Goal: Navigation & Orientation: Go to known website

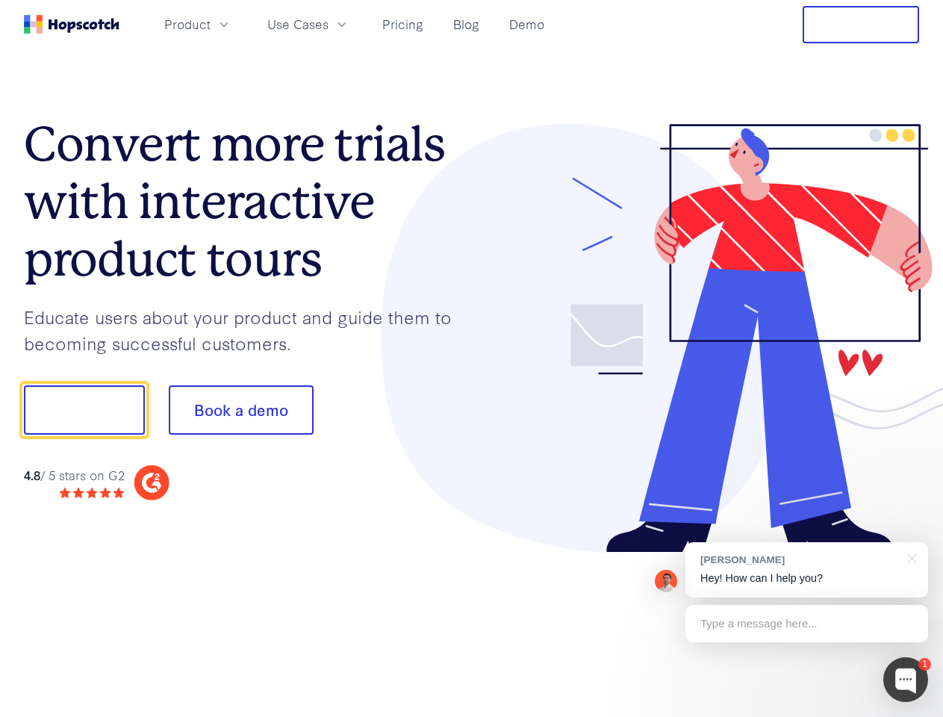
click at [472, 358] on div at bounding box center [696, 338] width 448 height 429
click at [211, 24] on span "Product" at bounding box center [187, 24] width 46 height 19
click at [328, 24] on span "Use Cases" at bounding box center [297, 24] width 61 height 19
click at [861, 25] on button "Free Trial" at bounding box center [861, 24] width 116 height 37
click at [84, 410] on button "Show me!" at bounding box center [84, 409] width 121 height 49
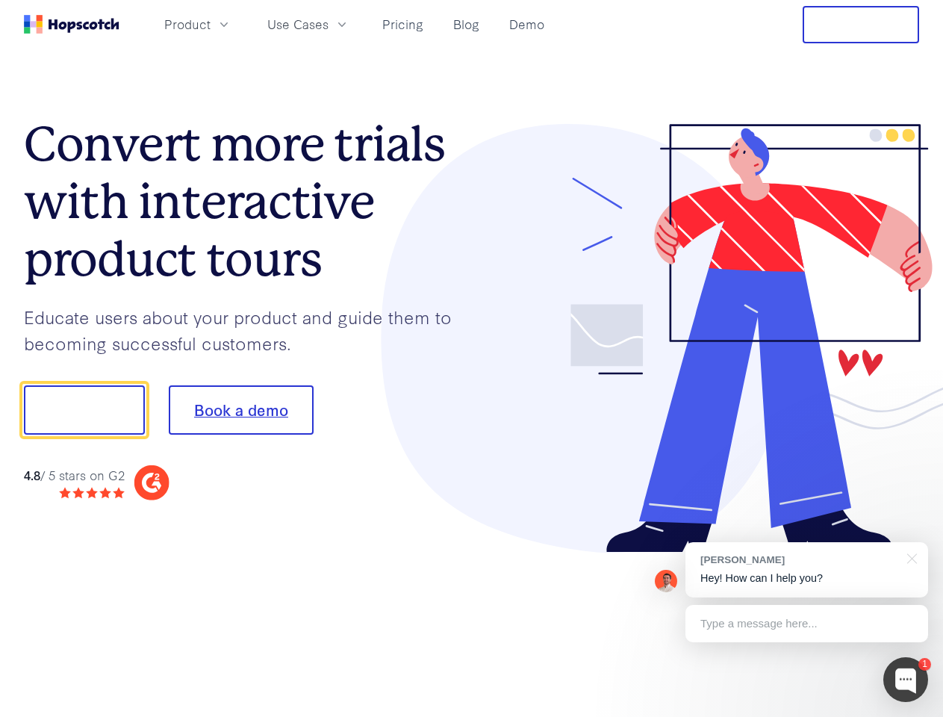
click at [240, 410] on button "Book a demo" at bounding box center [241, 409] width 145 height 49
click at [906, 679] on div at bounding box center [905, 679] width 45 height 45
click at [806, 570] on div "[PERSON_NAME] Hey! How can I help you?" at bounding box center [806, 569] width 243 height 55
click at [909, 557] on div at bounding box center [788, 408] width 280 height 498
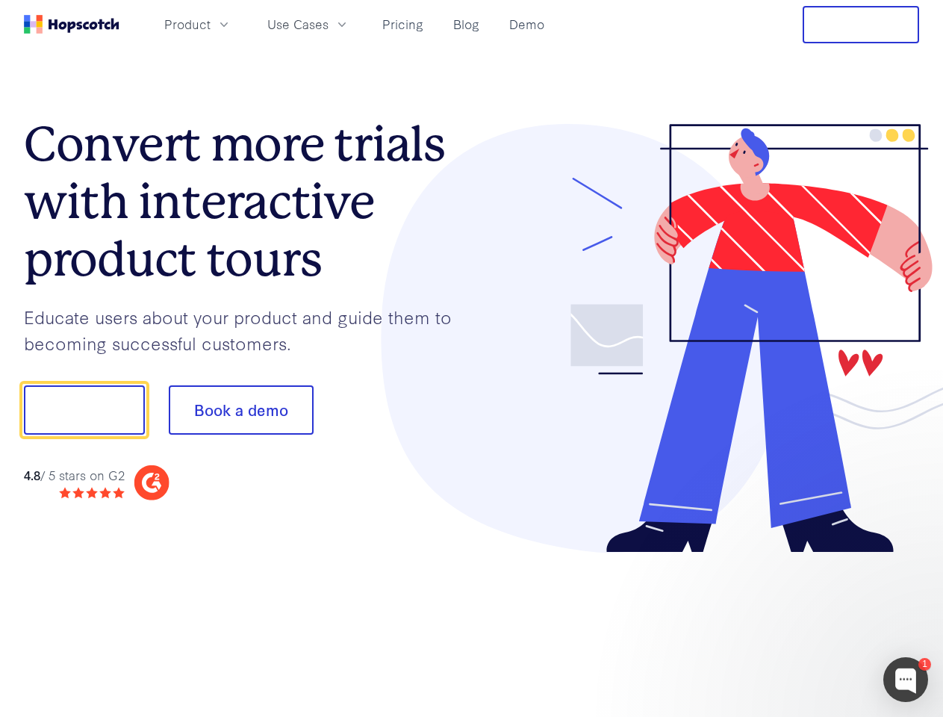
click at [806, 623] on div at bounding box center [788, 508] width 280 height 298
